Goal: Task Accomplishment & Management: Use online tool/utility

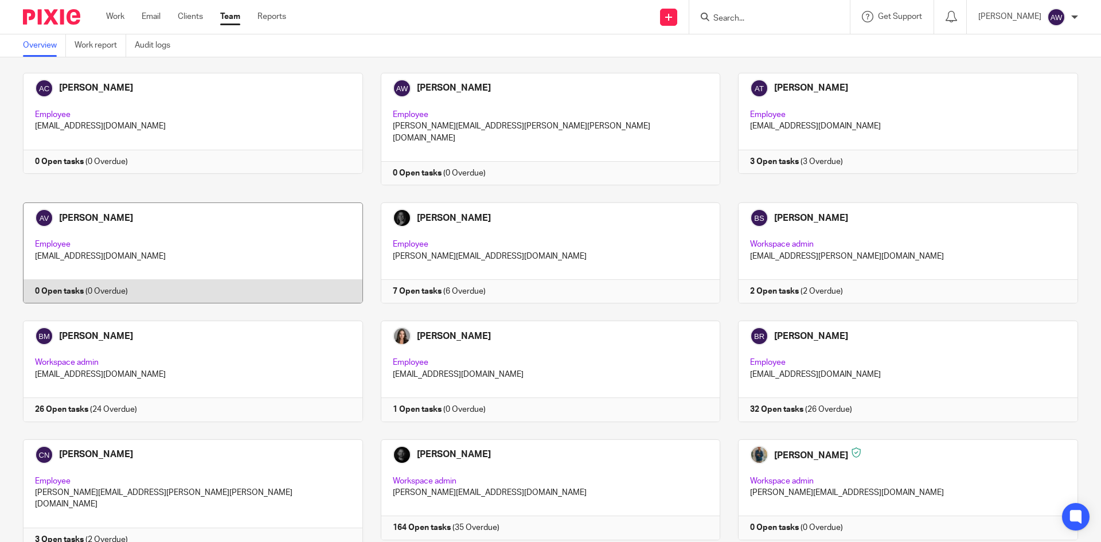
scroll to position [344, 0]
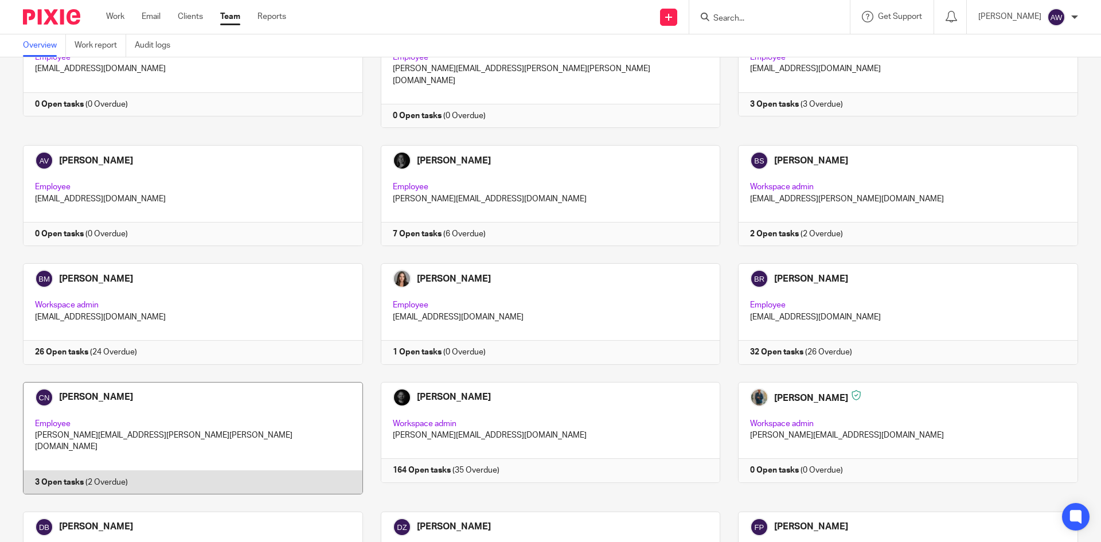
click at [190, 432] on link at bounding box center [184, 438] width 358 height 112
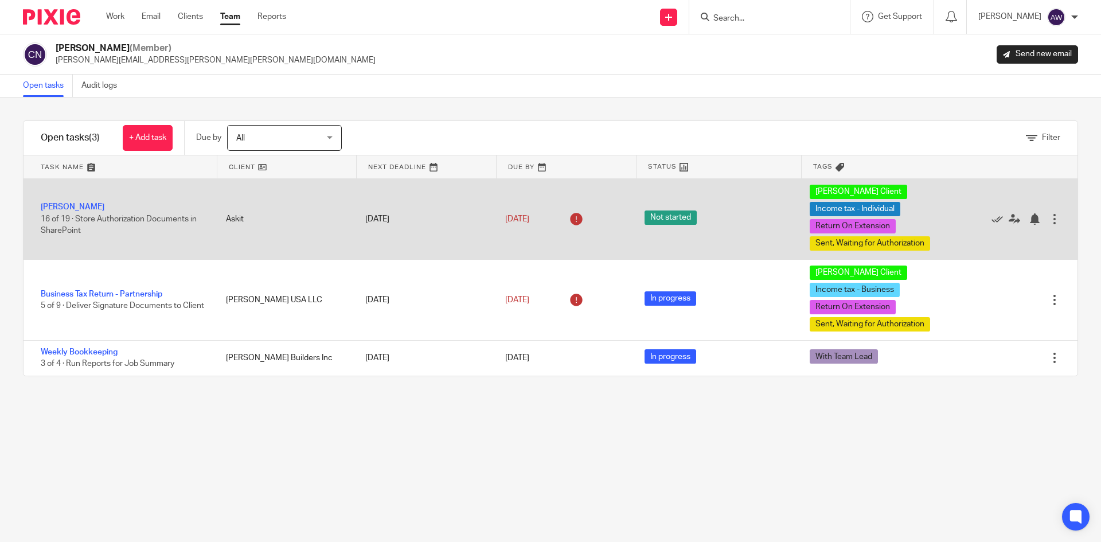
click at [85, 202] on div "Alexander Meshoulam 16 of 19 · Store Authorization Documents in SharePoint" at bounding box center [119, 218] width 191 height 46
click at [82, 205] on link "[PERSON_NAME]" at bounding box center [73, 207] width 64 height 8
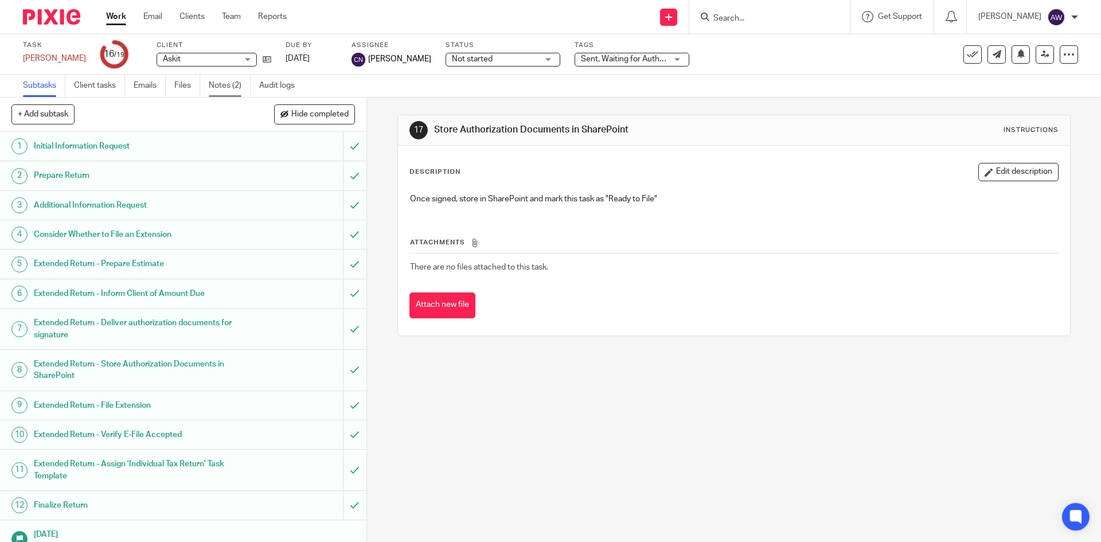
click at [232, 81] on link "Notes (2)" at bounding box center [230, 86] width 42 height 22
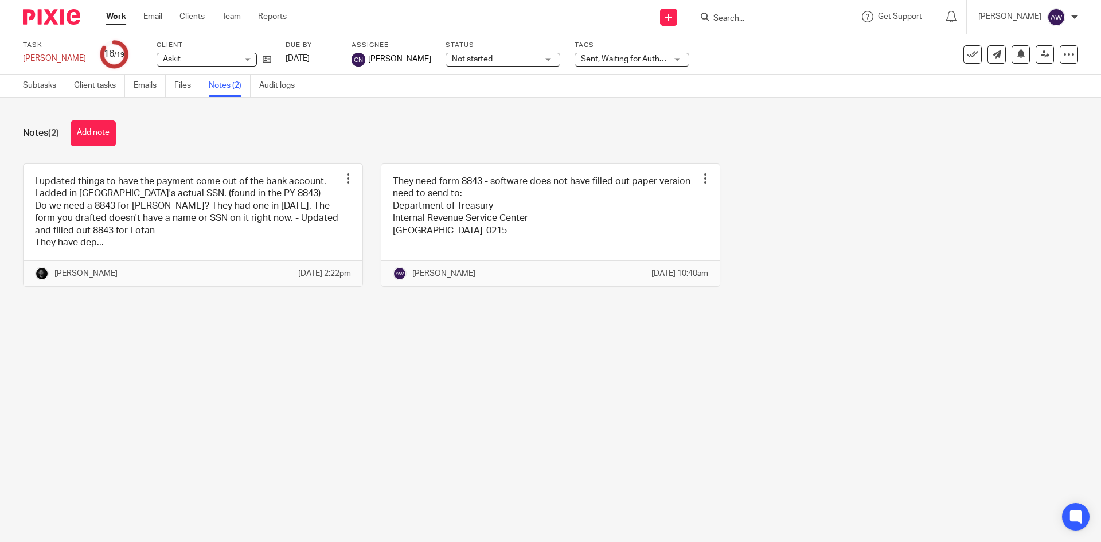
click at [120, 22] on link "Work" at bounding box center [116, 16] width 20 height 11
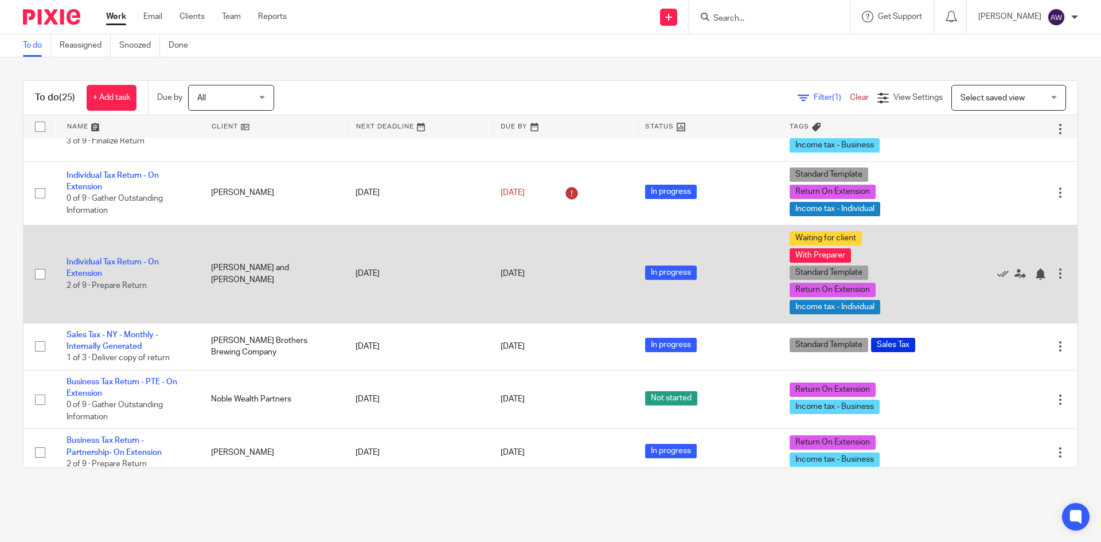
scroll to position [688, 0]
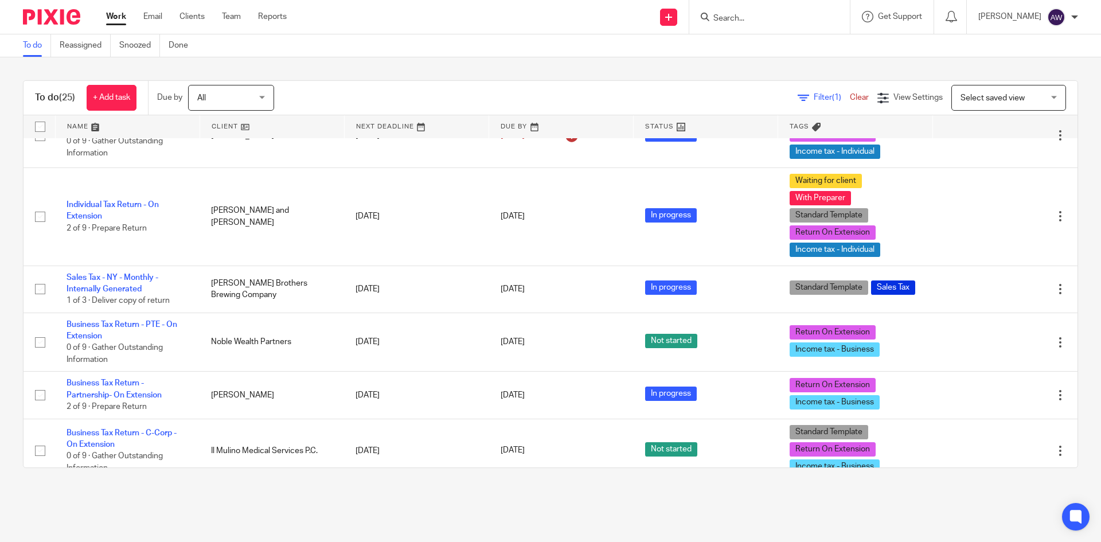
click at [737, 22] on input "Search" at bounding box center [763, 19] width 103 height 10
type input "sales"
